Goal: Task Accomplishment & Management: Manage account settings

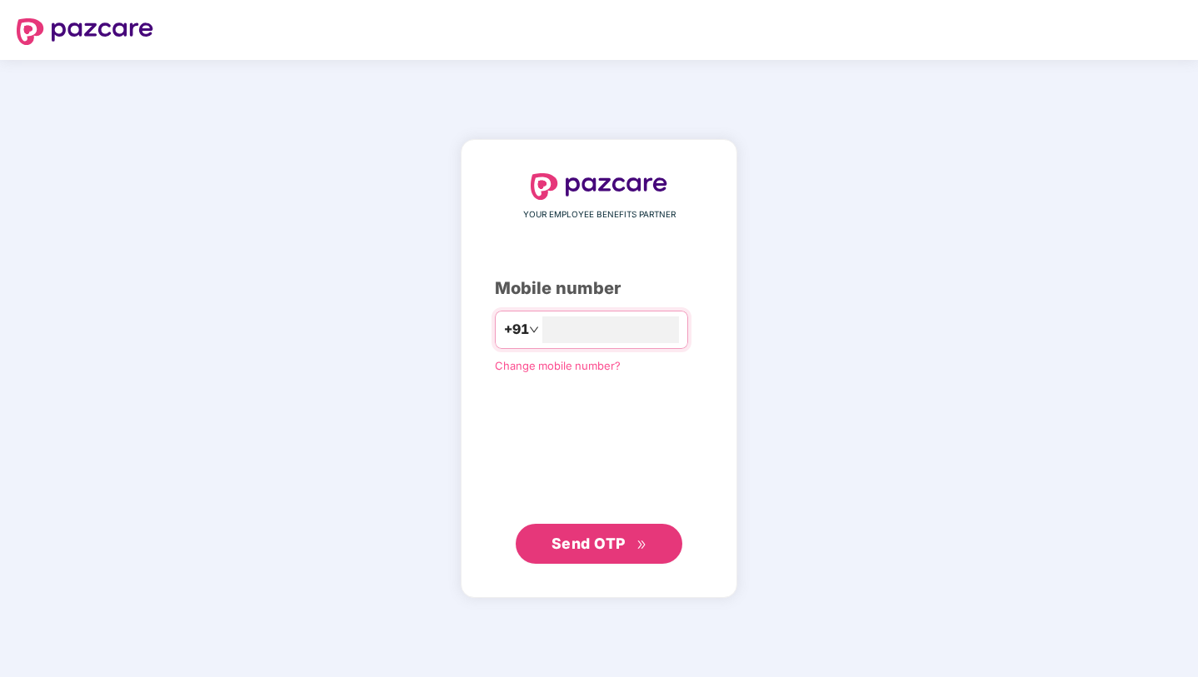
type input "**********"
click at [616, 546] on span "Send OTP" at bounding box center [588, 542] width 74 height 17
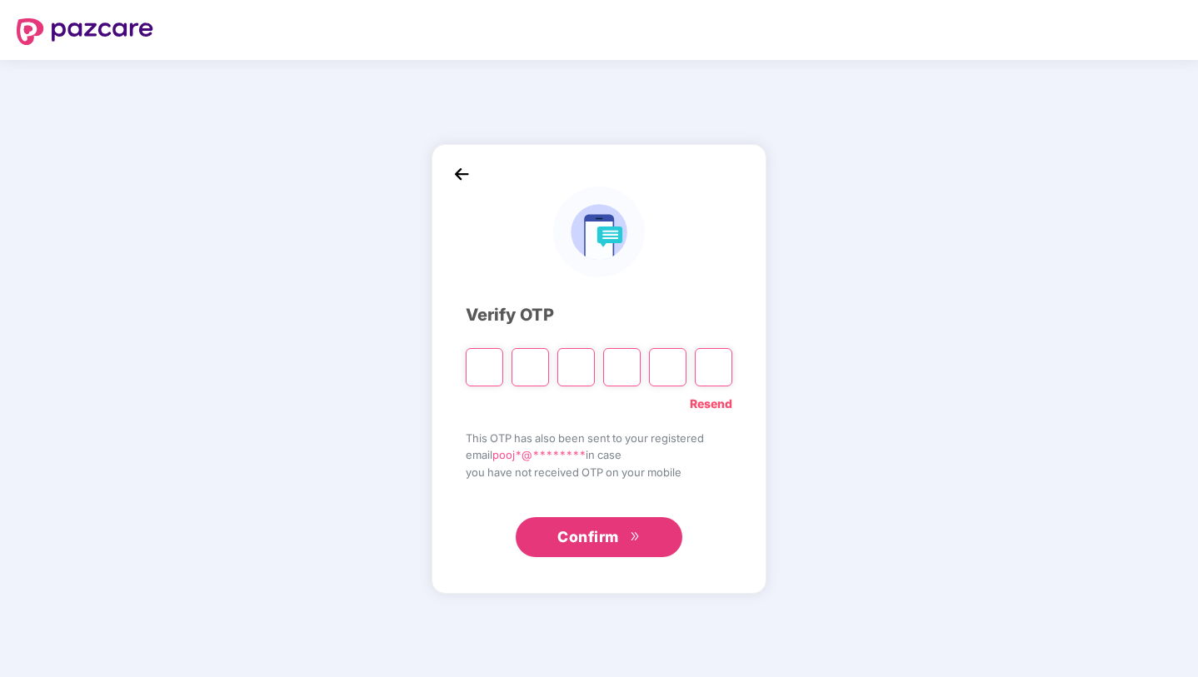
type input "*"
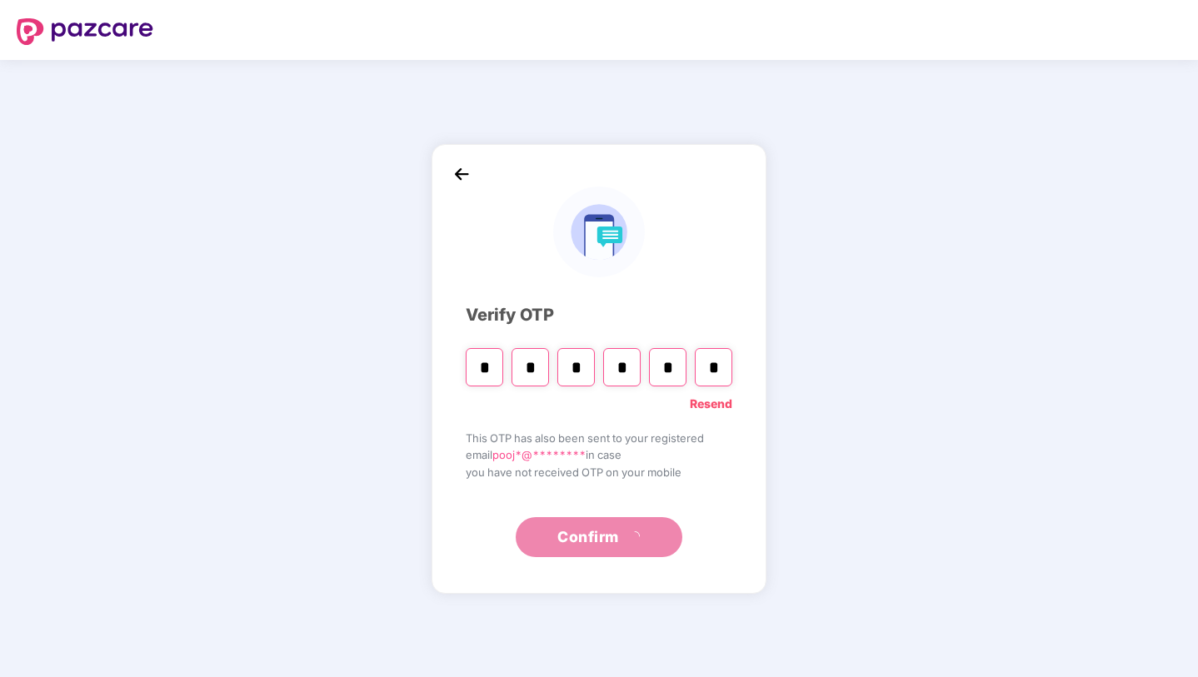
type input "*"
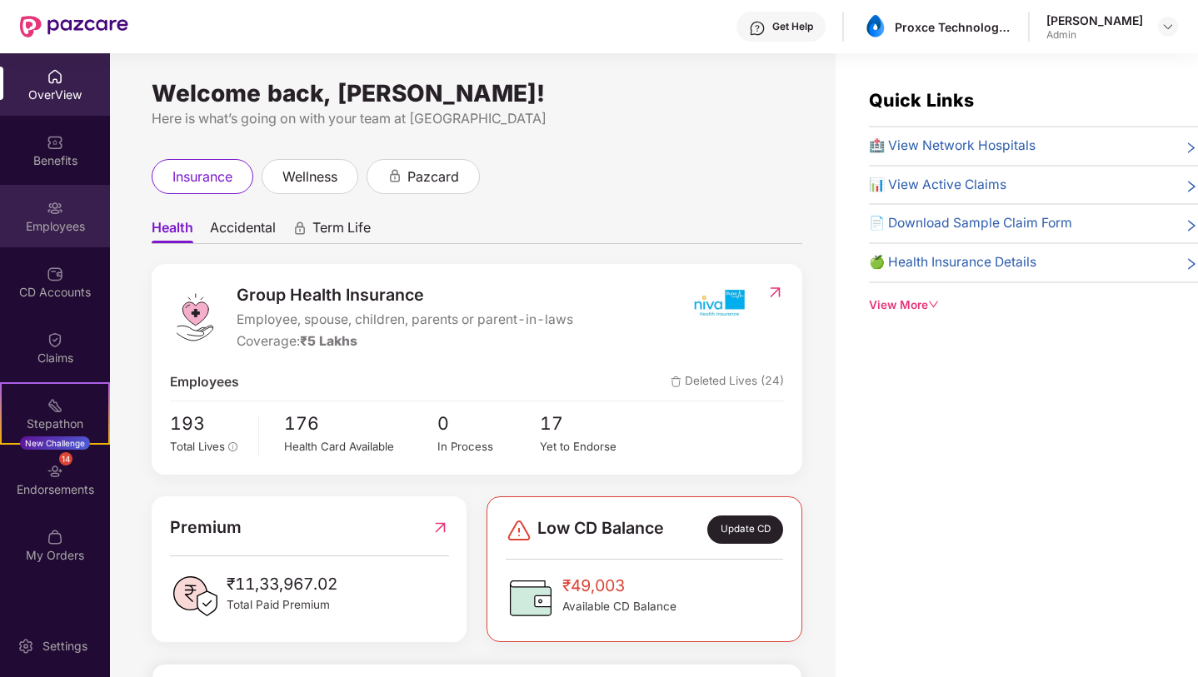
click at [57, 223] on div "Employees" at bounding box center [55, 226] width 110 height 17
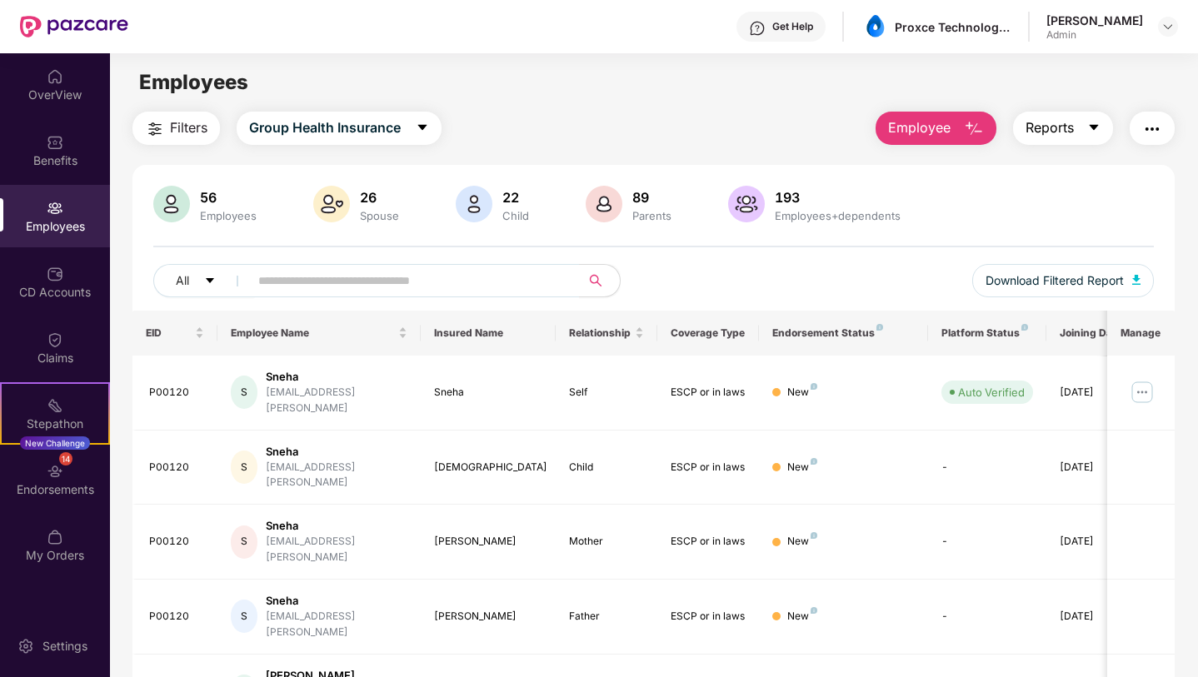
click at [1087, 128] on icon "caret-down" at bounding box center [1093, 127] width 13 height 13
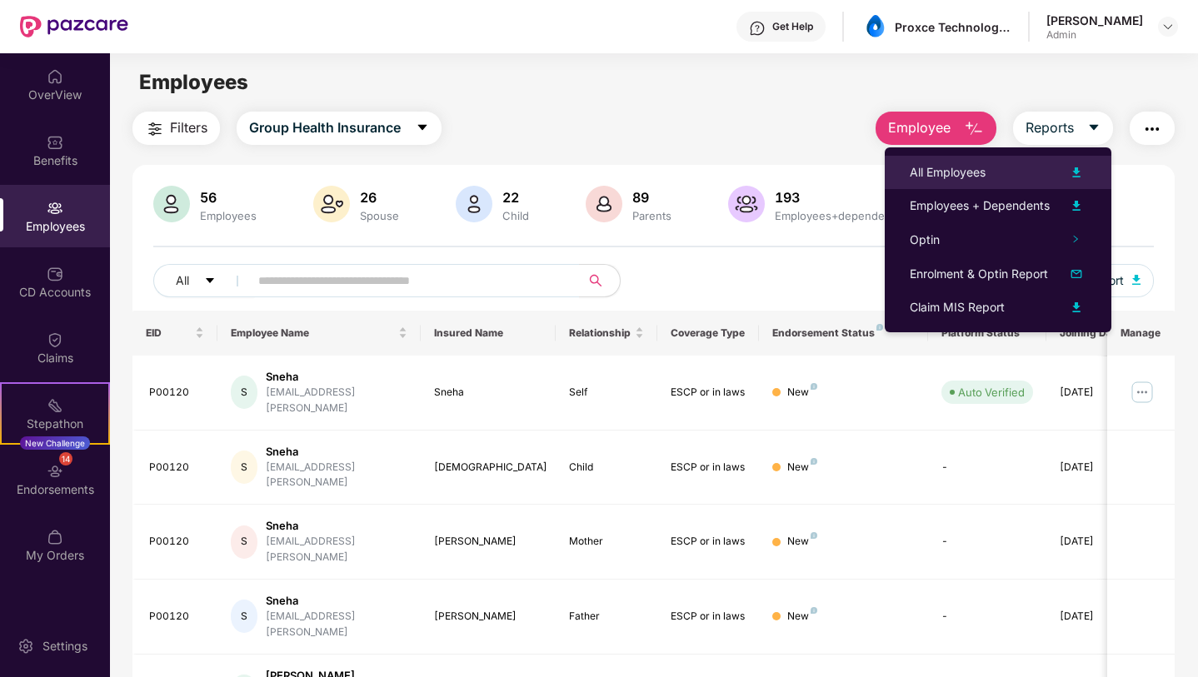
click at [1081, 173] on img at bounding box center [1076, 172] width 20 height 20
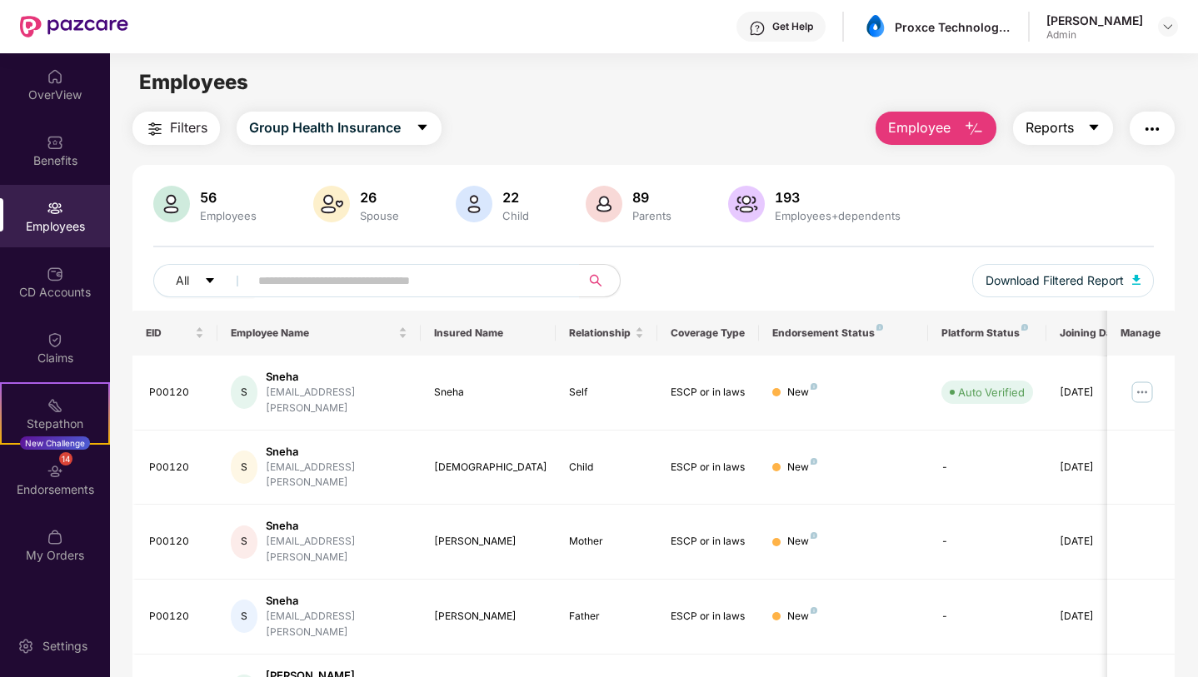
click at [1092, 126] on icon "caret-down" at bounding box center [1093, 128] width 9 height 6
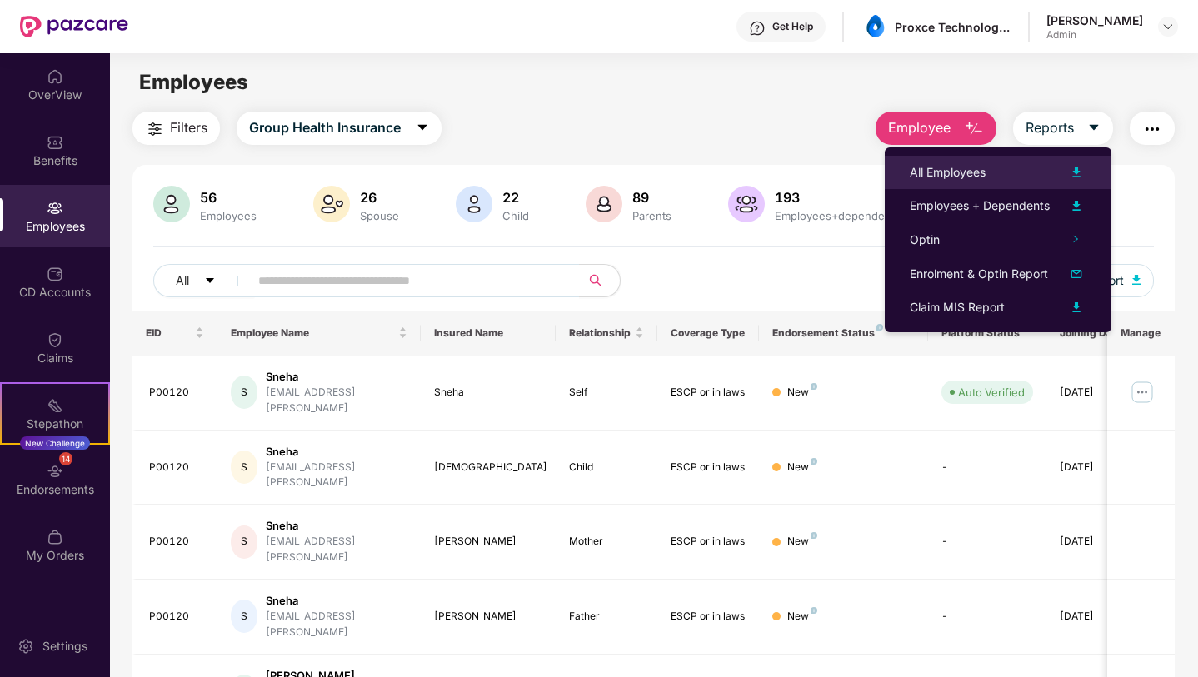
click at [1072, 169] on img at bounding box center [1076, 172] width 20 height 20
